Goal: Task Accomplishment & Management: Complete application form

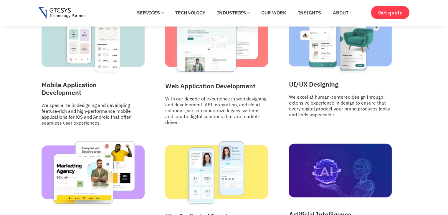
scroll to position [726, 0]
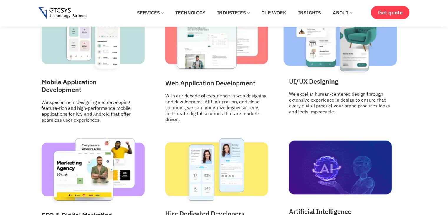
click at [346, 68] on img at bounding box center [339, 38] width 113 height 73
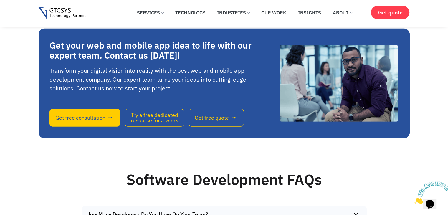
scroll to position [3579, 0]
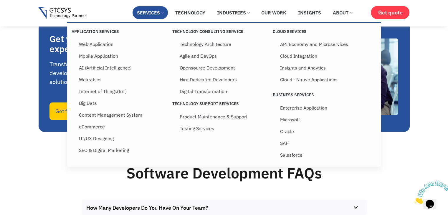
click at [140, 16] on link "Services" at bounding box center [149, 12] width 35 height 13
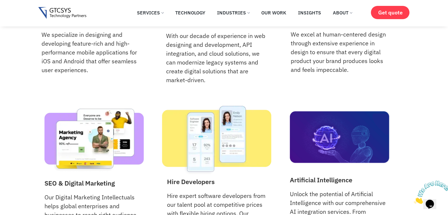
scroll to position [666, 0]
click at [222, 163] on img at bounding box center [216, 140] width 109 height 70
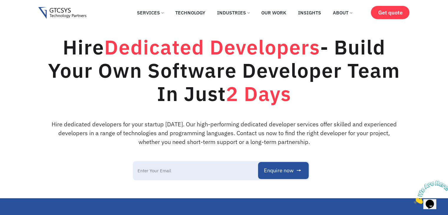
click at [212, 174] on input "Email Now" at bounding box center [221, 170] width 177 height 19
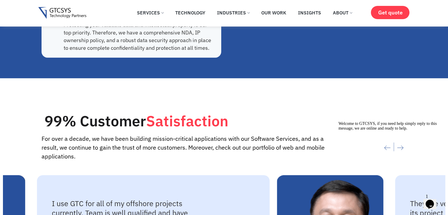
scroll to position [1506, 0]
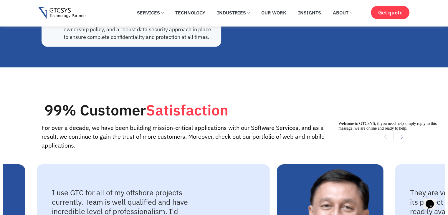
click at [338, 121] on icon "Chat attention grabber" at bounding box center [338, 121] width 0 height 0
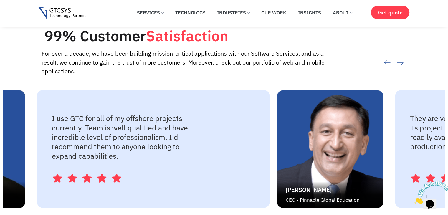
scroll to position [1581, 0]
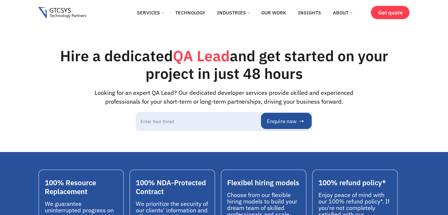
click at [273, 116] on button "Enquire now" at bounding box center [286, 121] width 50 height 16
click at [214, 127] on input "Email Now" at bounding box center [224, 121] width 177 height 19
